Goal: Transaction & Acquisition: Purchase product/service

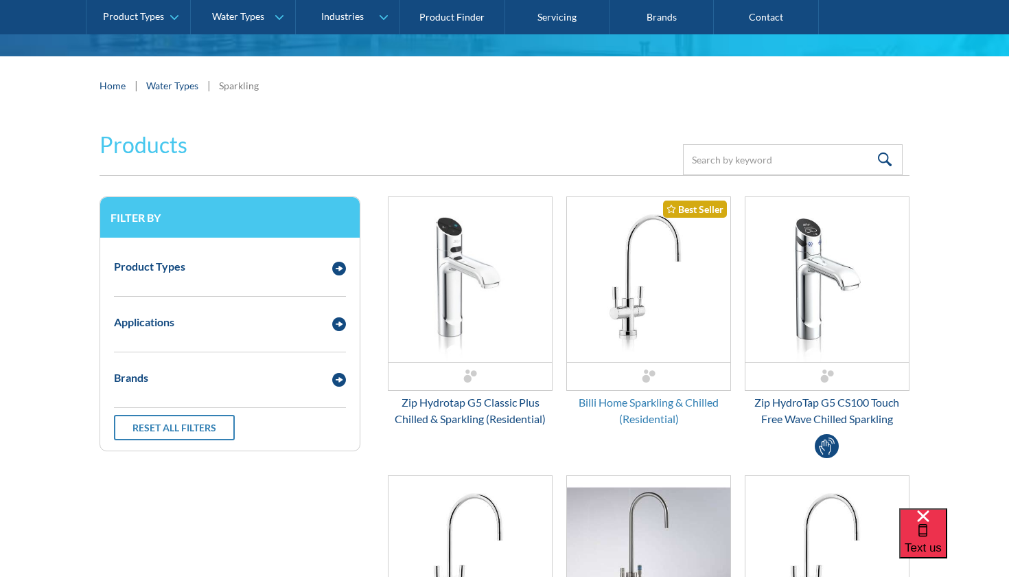
click at [638, 402] on div "Billi Home Sparkling & Chilled (Residential)" at bounding box center [648, 410] width 165 height 33
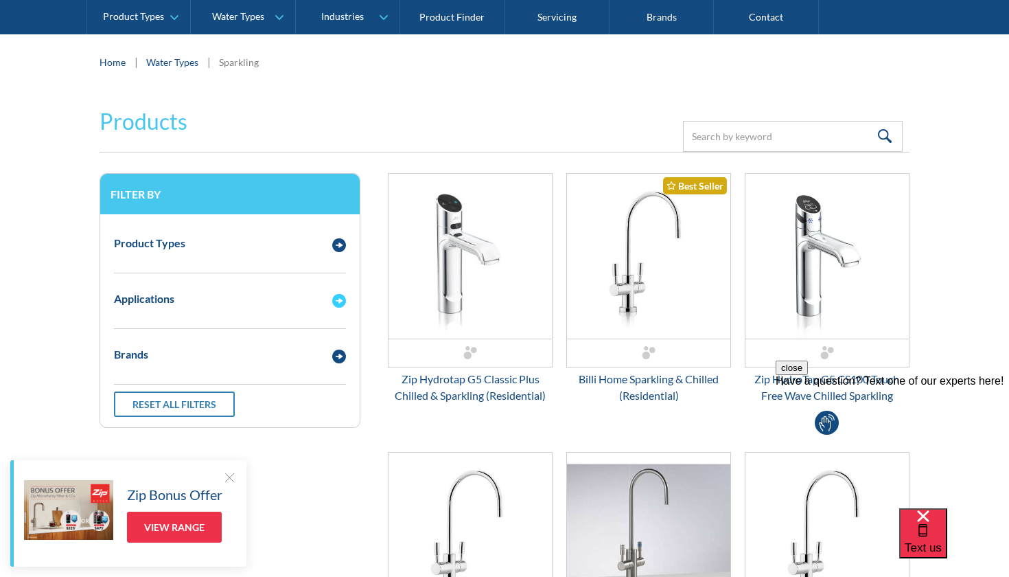
scroll to position [229, 0]
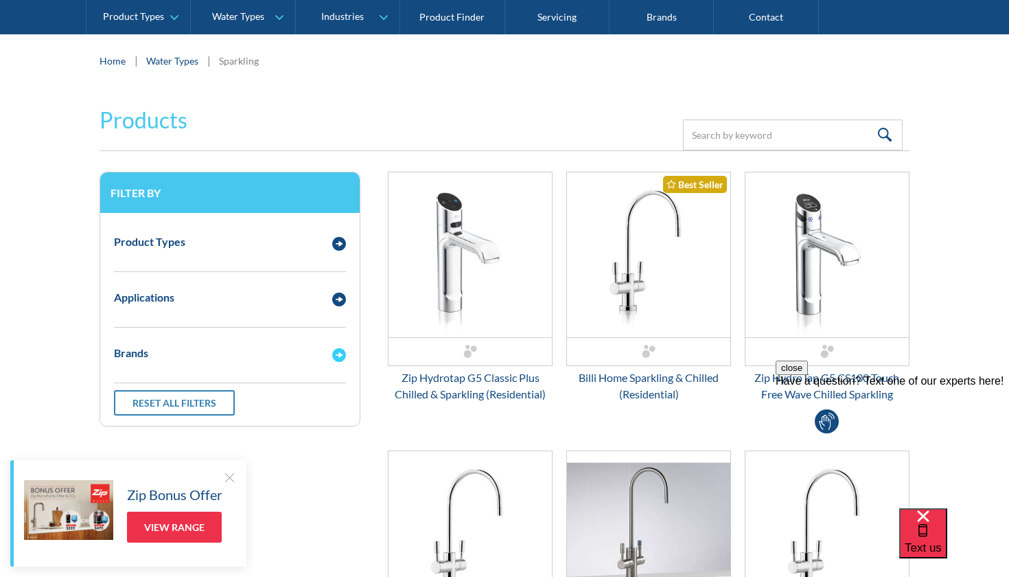
click at [141, 356] on div "Brands" at bounding box center [131, 353] width 34 height 16
click at [118, 400] on input "Billi" at bounding box center [118, 398] width 9 height 9
radio input "true"
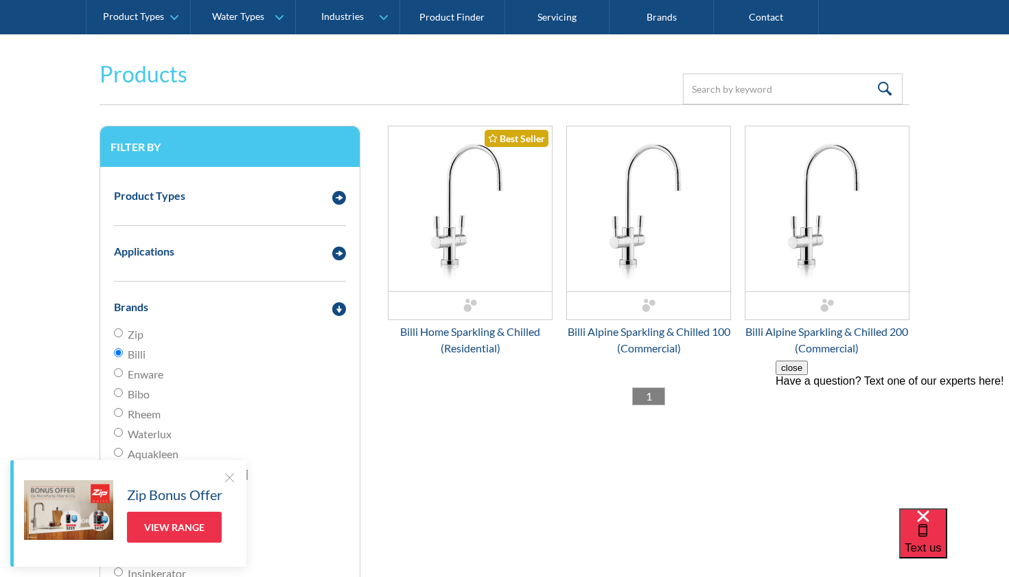
scroll to position [264, 0]
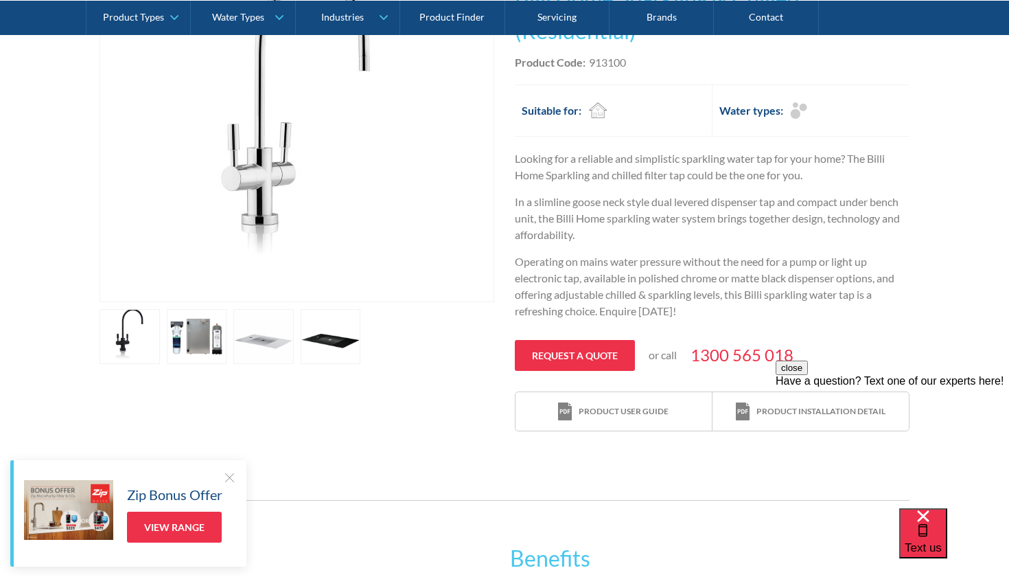
scroll to position [344, 0]
click at [331, 342] on link "open lightbox" at bounding box center [331, 336] width 60 height 55
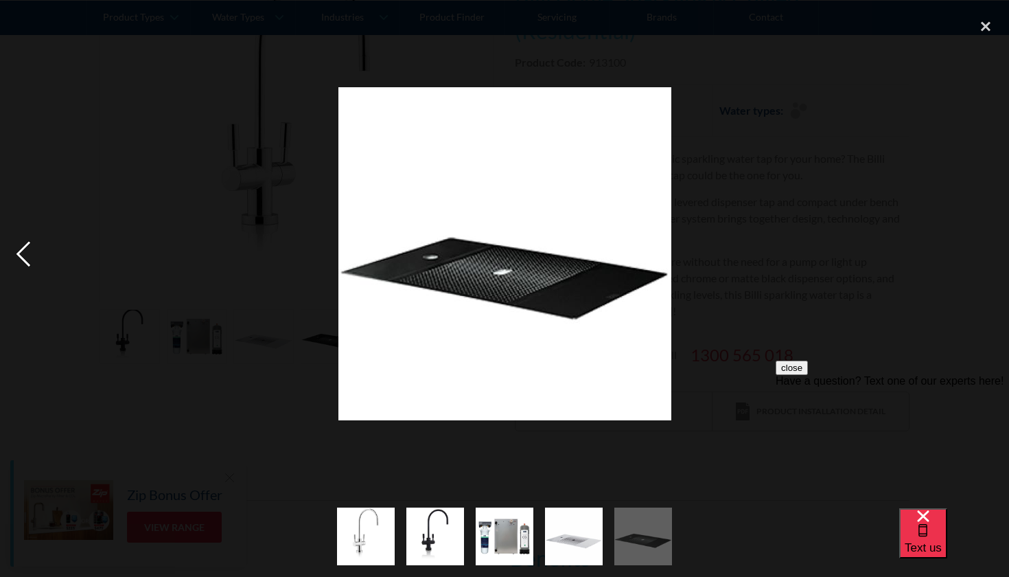
click at [16, 253] on div "previous image" at bounding box center [23, 254] width 47 height 485
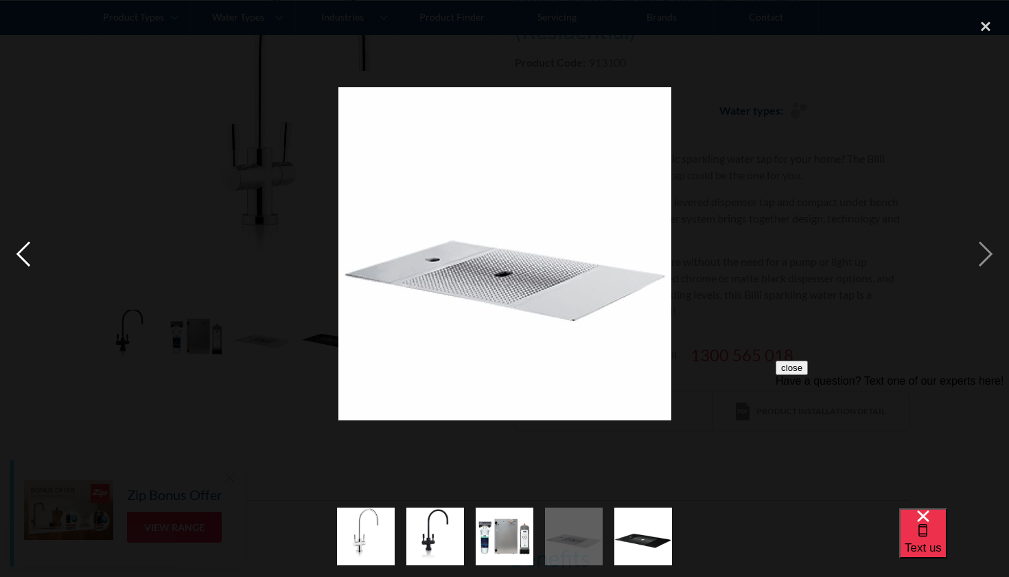
click at [16, 253] on div "previous image" at bounding box center [23, 254] width 47 height 485
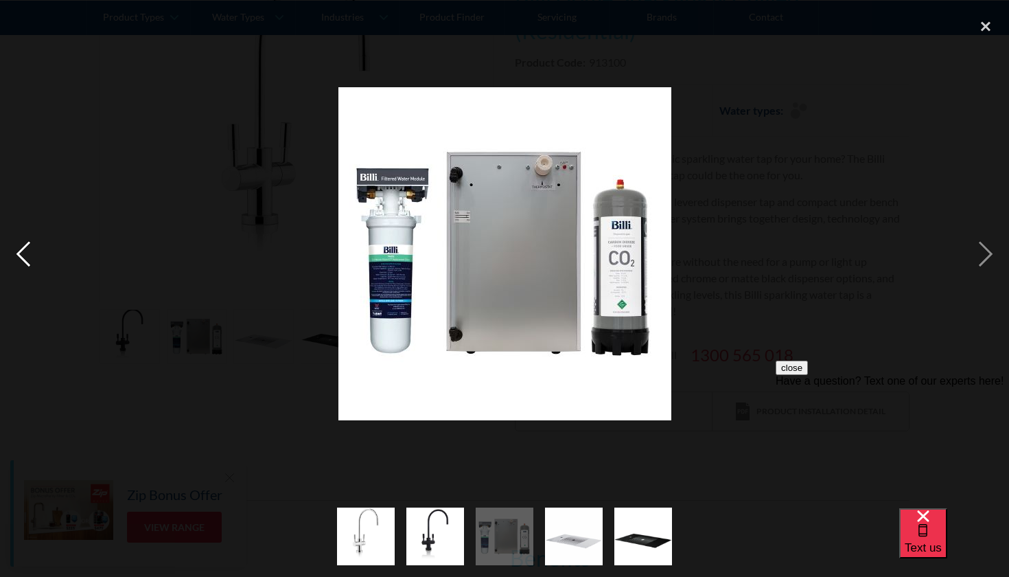
click at [16, 253] on div "previous image" at bounding box center [23, 254] width 47 height 485
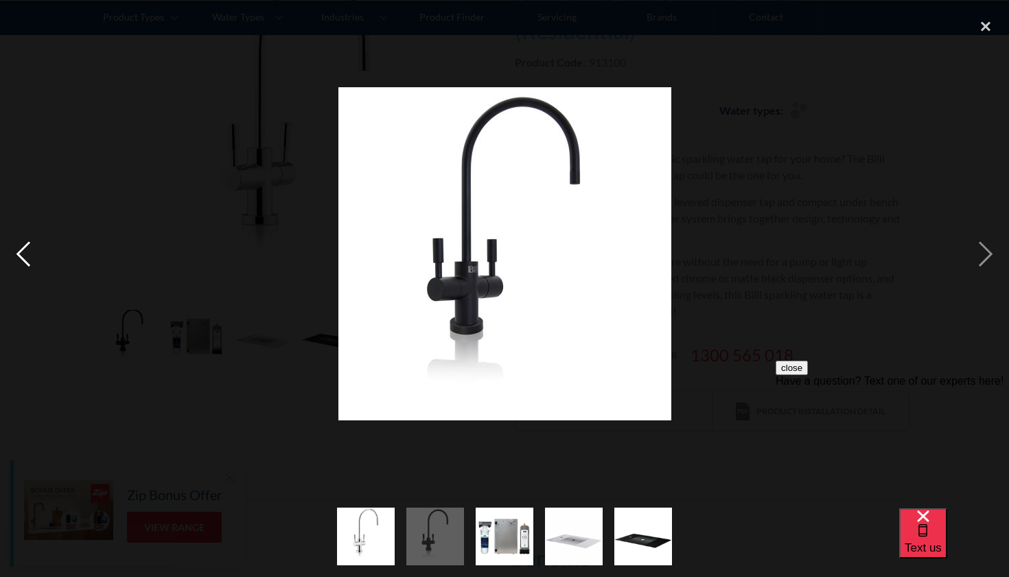
click at [25, 251] on div "previous image" at bounding box center [23, 254] width 47 height 485
